Goal: Use online tool/utility: Use online tool/utility

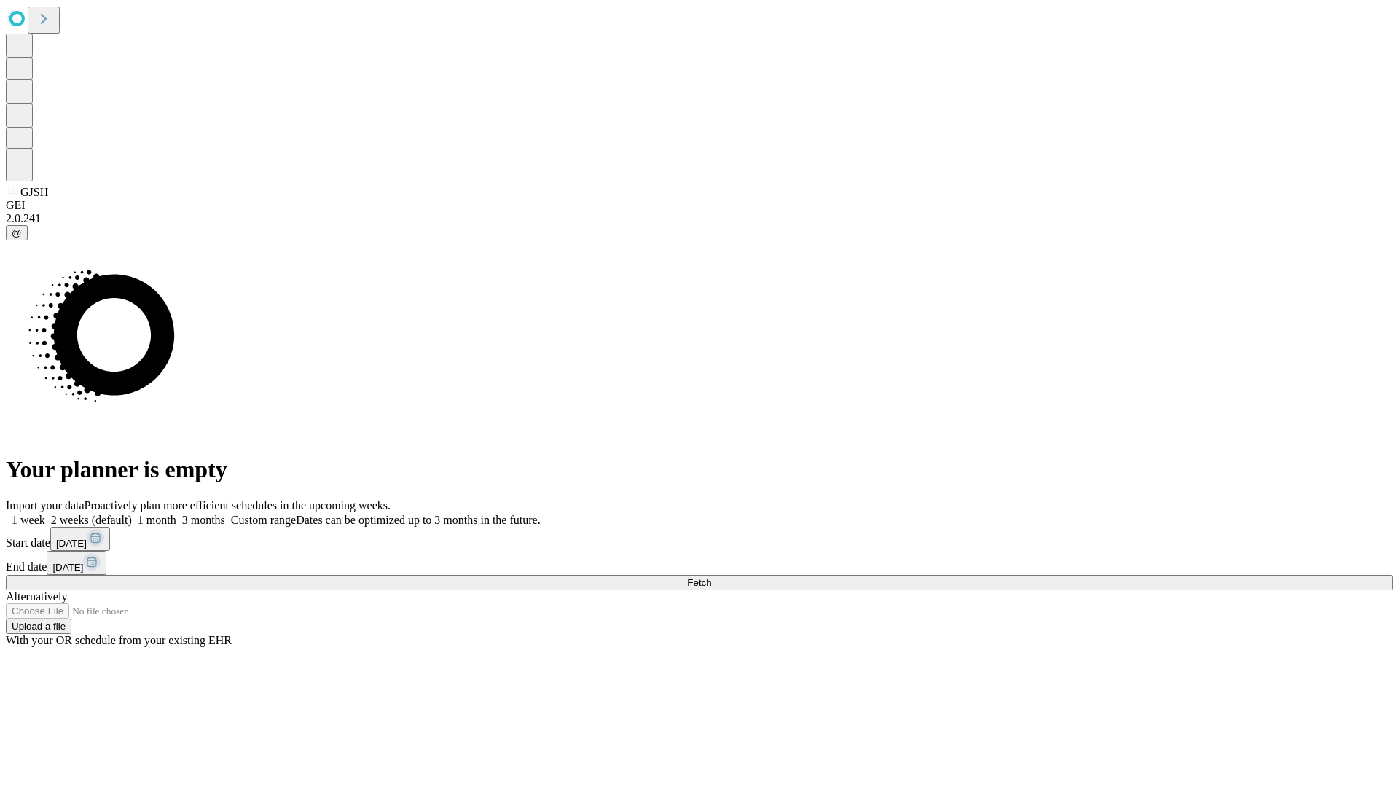
click at [711, 577] on span "Fetch" at bounding box center [699, 582] width 24 height 11
